Goal: Check status

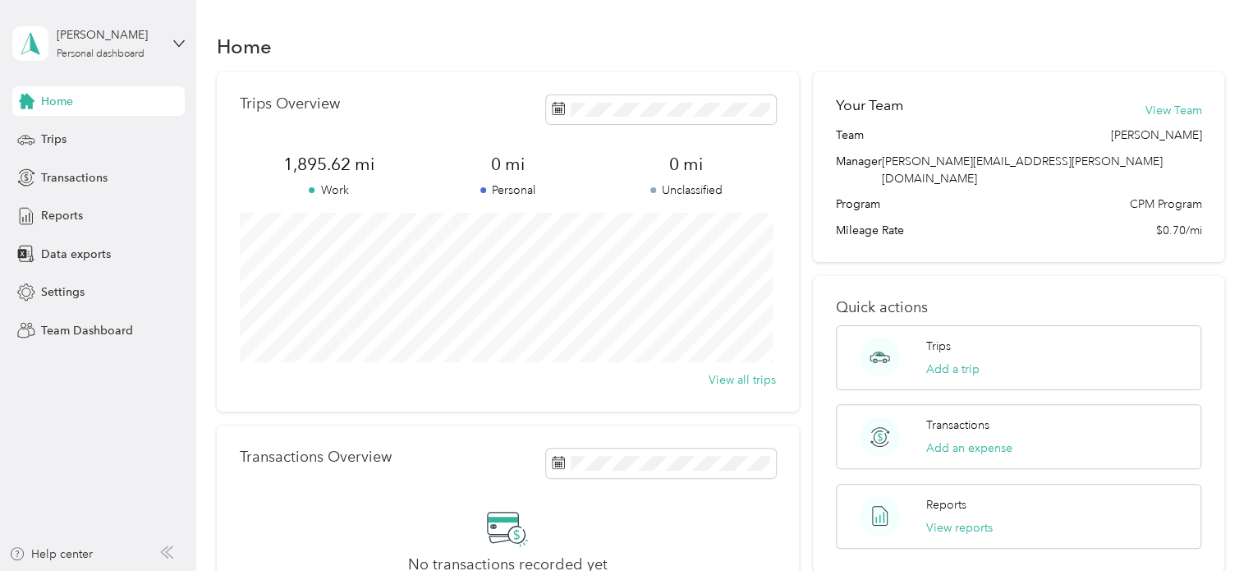
click at [444, 32] on div "Home" at bounding box center [721, 46] width 1008 height 34
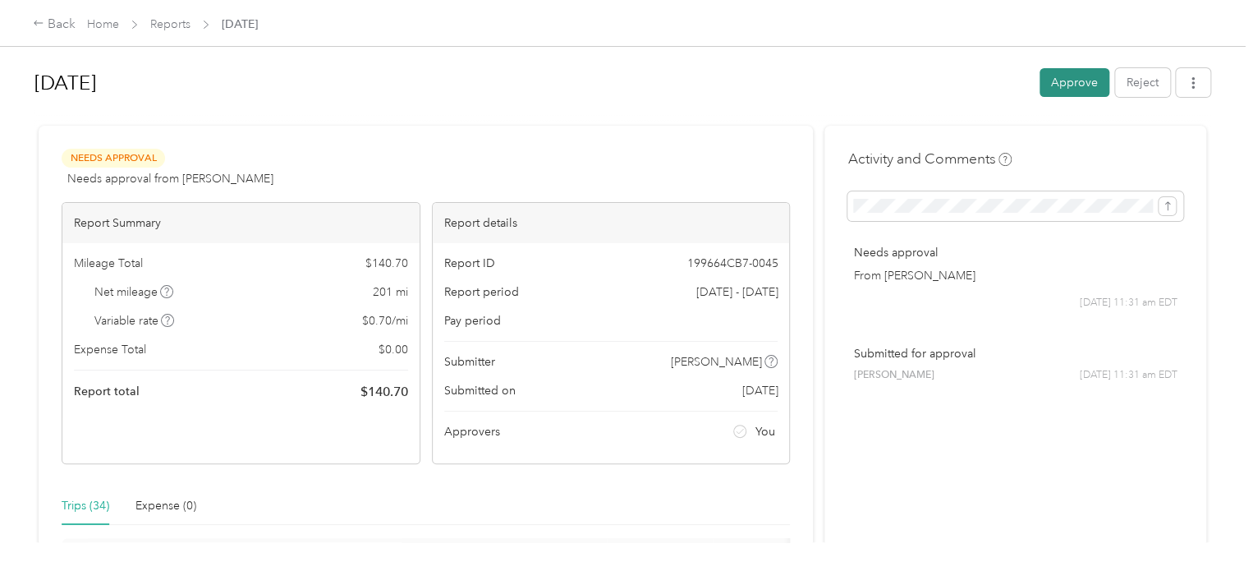
click at [1077, 83] on button "Approve" at bounding box center [1075, 82] width 70 height 29
